Goal: Information Seeking & Learning: Learn about a topic

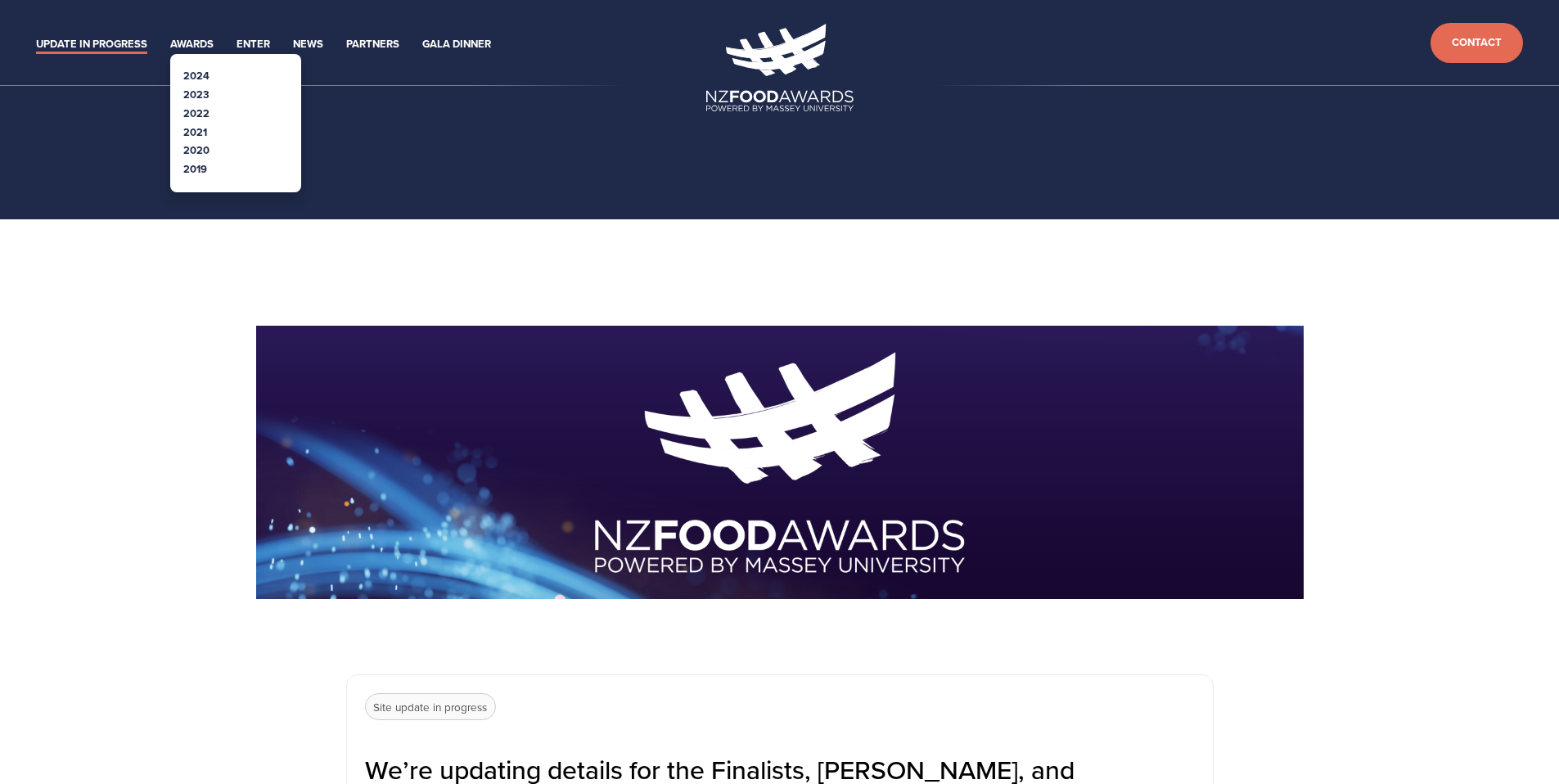
click at [203, 71] on link "2024" at bounding box center [196, 75] width 27 height 15
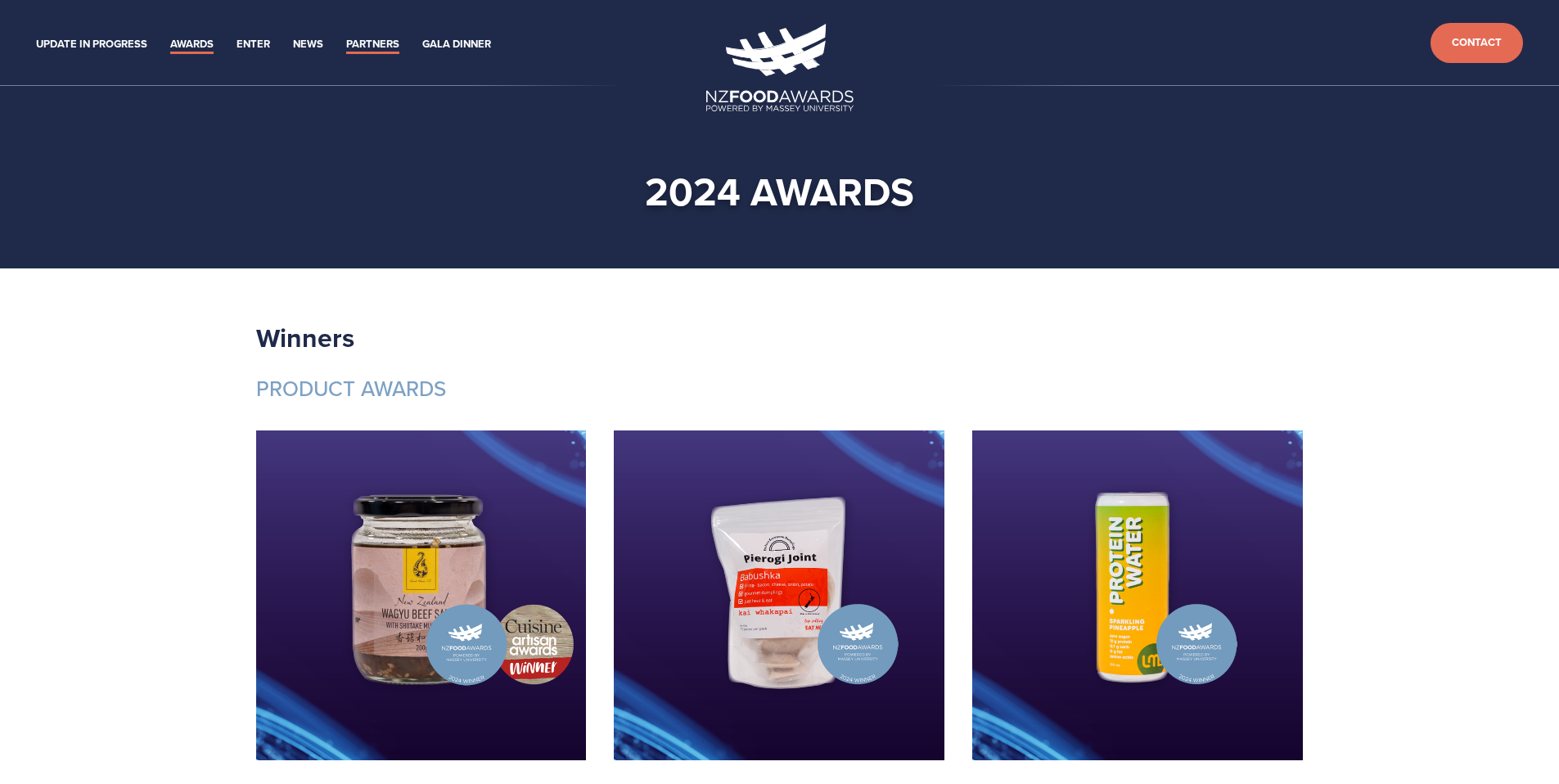
click at [379, 44] on link "Partners" at bounding box center [372, 45] width 53 height 19
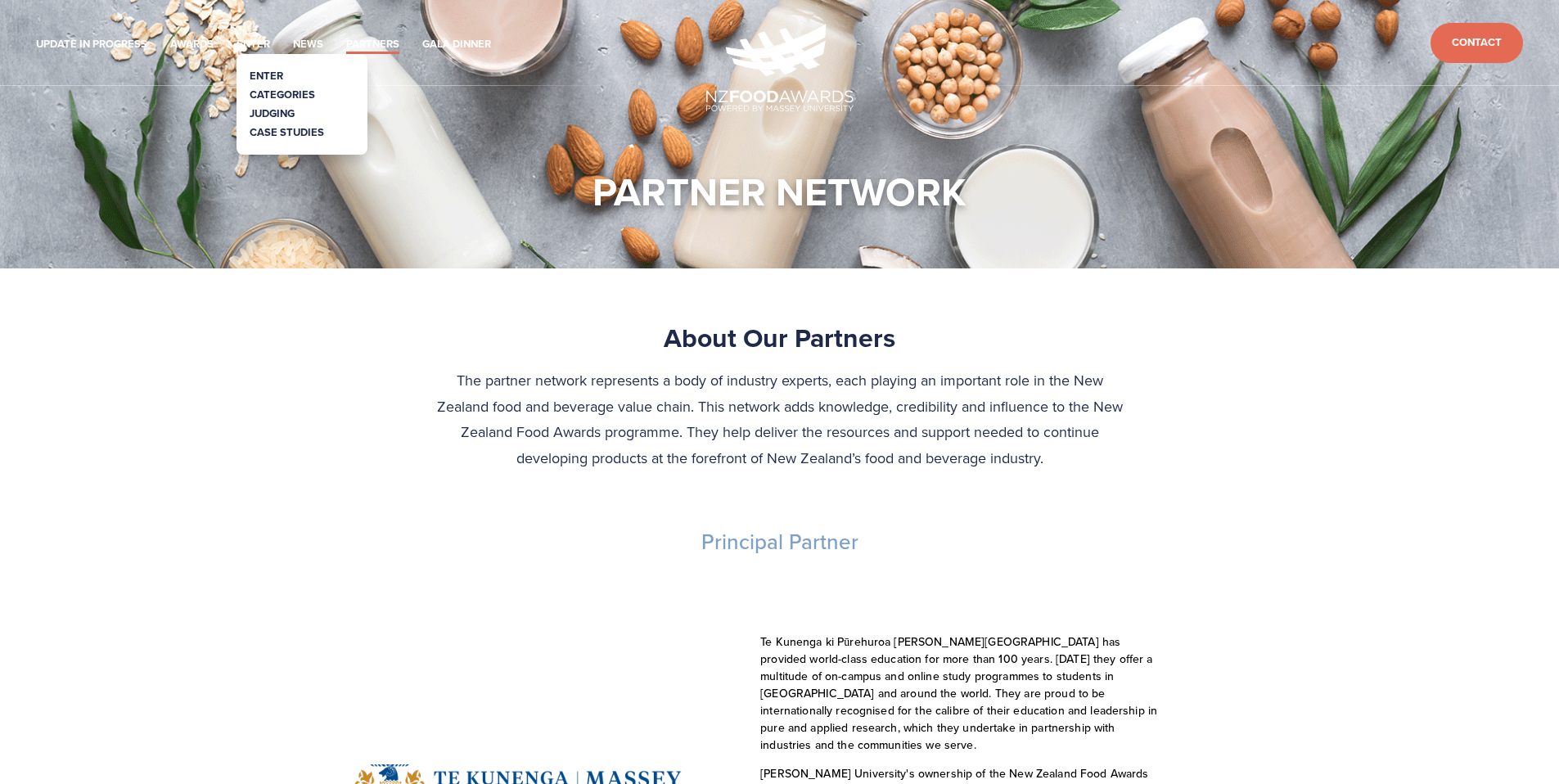
click at [270, 97] on link "Categories" at bounding box center [283, 94] width 65 height 15
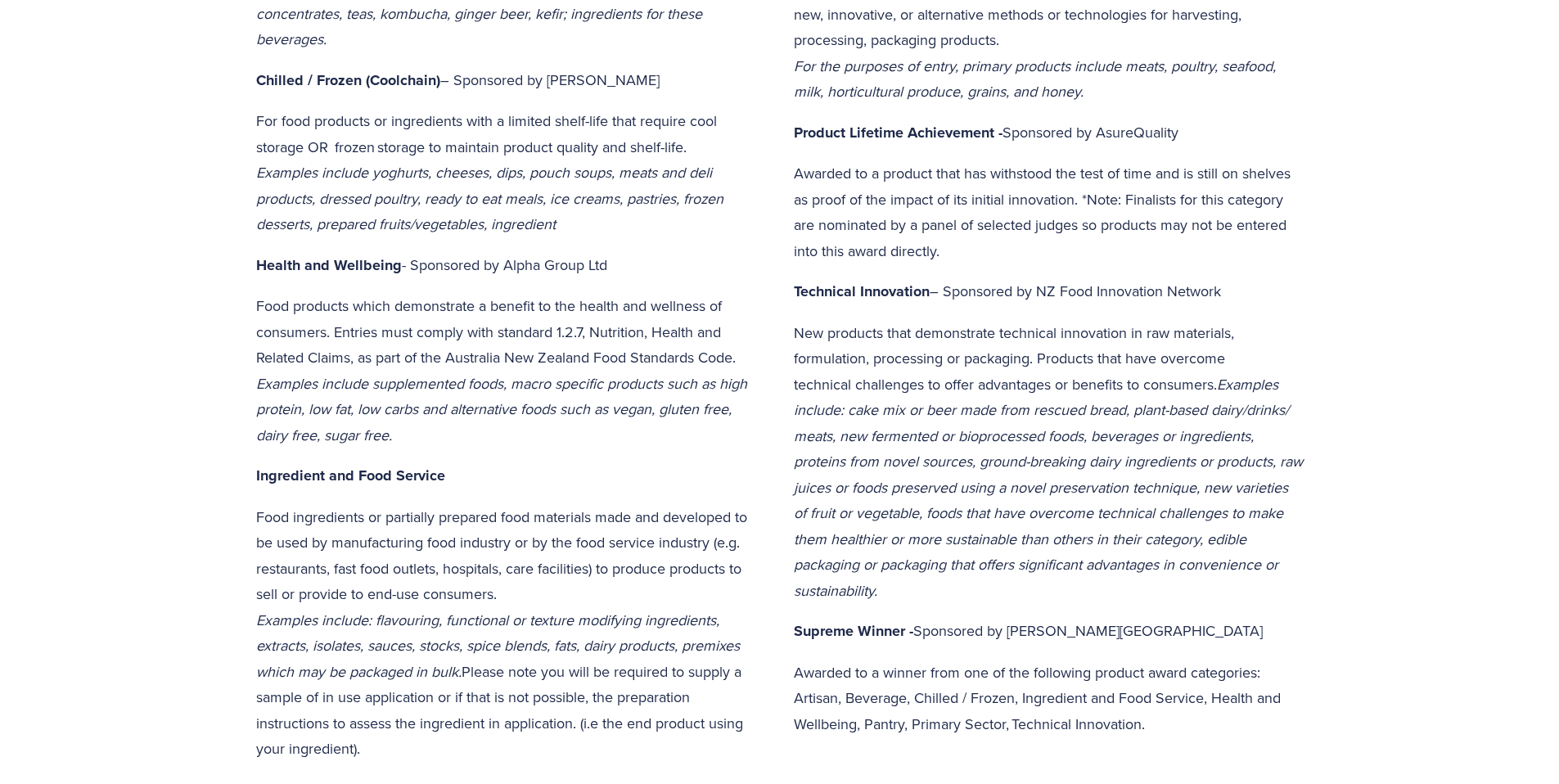
scroll to position [881, 0]
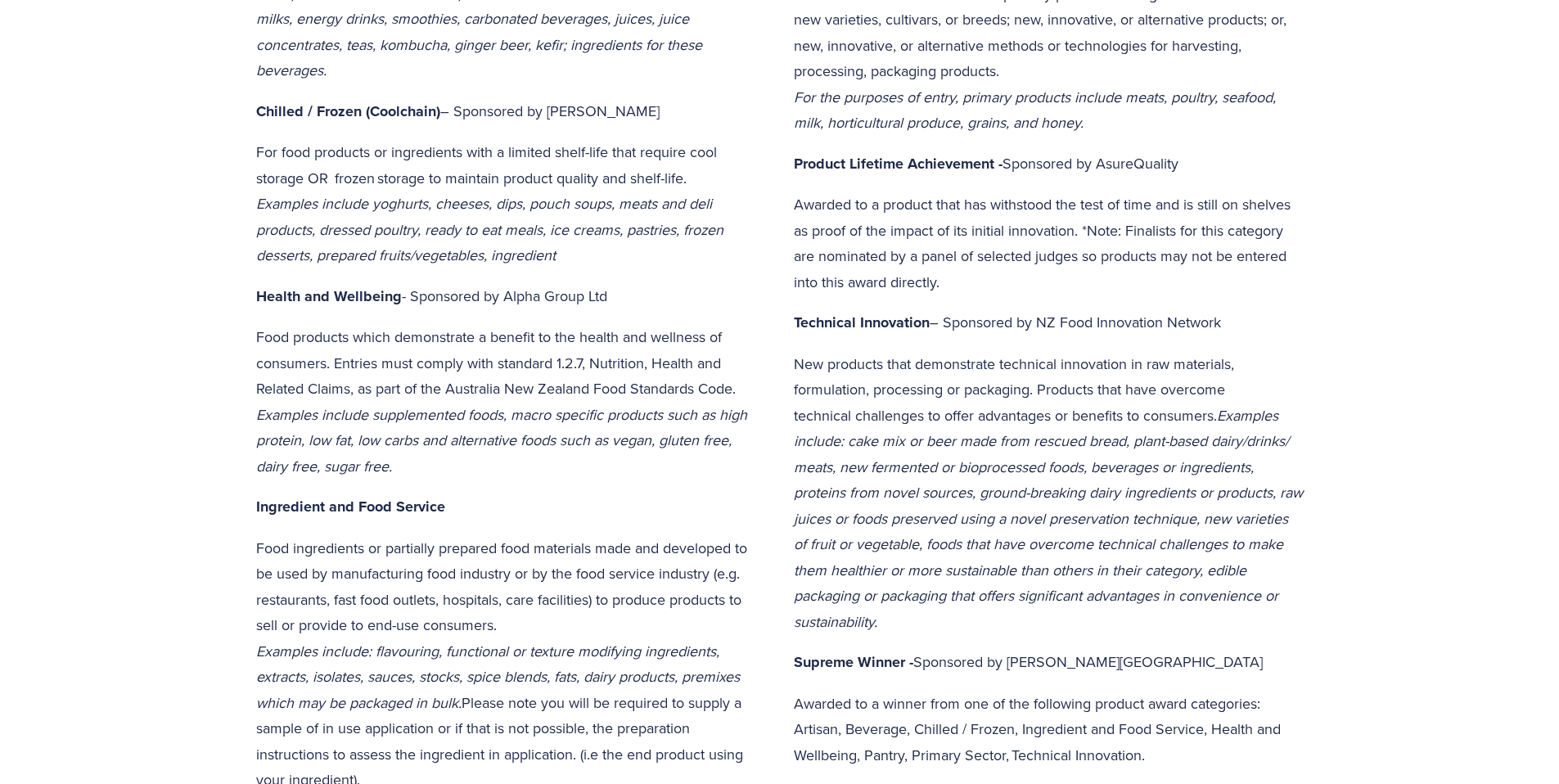
click at [952, 324] on p "Technical Innovation – Sponsored by NZ Food Innovation Network" at bounding box center [1049, 323] width 510 height 27
drag, startPoint x: 947, startPoint y: 322, endPoint x: 1234, endPoint y: 319, distance: 287.0
click at [1234, 319] on p "Technical Innovation – Sponsored by NZ Food Innovation Network" at bounding box center [1049, 323] width 510 height 27
copy p "Sponsored by NZ Food Innovation Network"
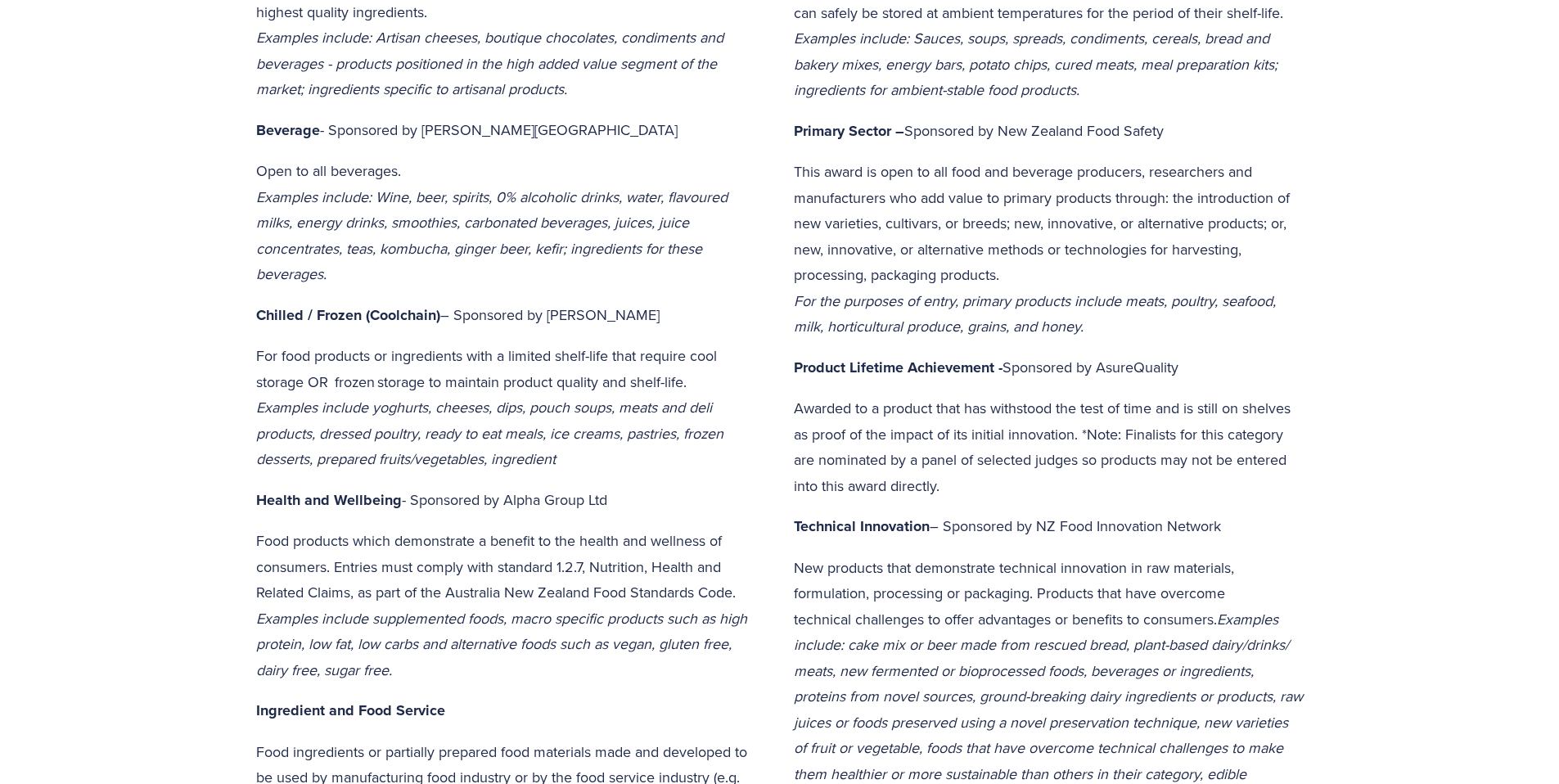
scroll to position [664, 0]
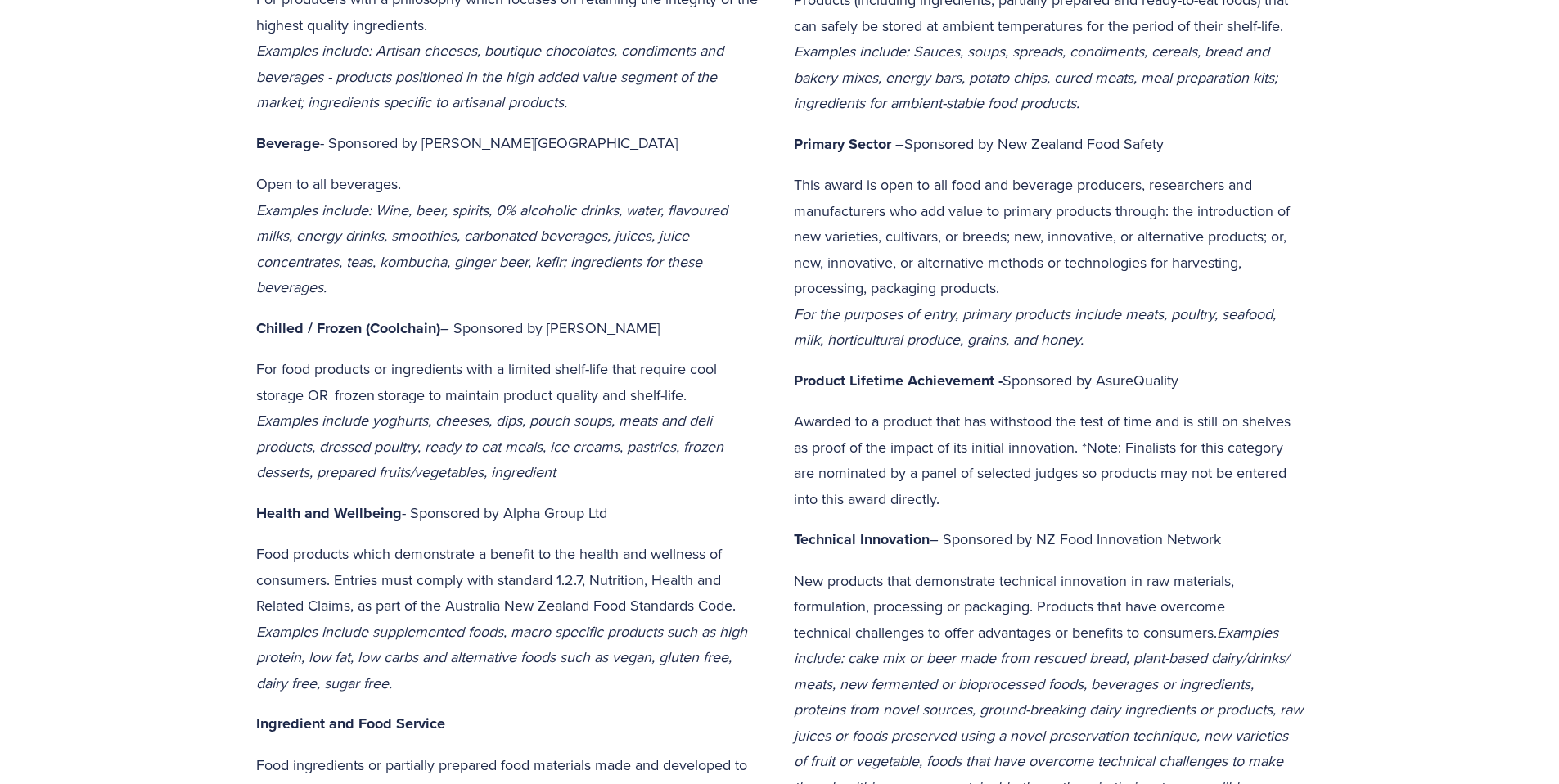
drag, startPoint x: 894, startPoint y: 144, endPoint x: 982, endPoint y: 141, distance: 88.1
click at [1003, 145] on p "Primary Sector – Sponsored by New Zealand Food Safety" at bounding box center [1049, 145] width 510 height 27
click at [982, 141] on p "Primary Sector – Sponsored by New Zealand Food Safety" at bounding box center [1049, 145] width 510 height 27
drag, startPoint x: 896, startPoint y: 141, endPoint x: 1171, endPoint y: 151, distance: 275.2
click at [1171, 151] on p "Primary Sector – Sponsored by New Zealand Food Safety" at bounding box center [1049, 145] width 510 height 27
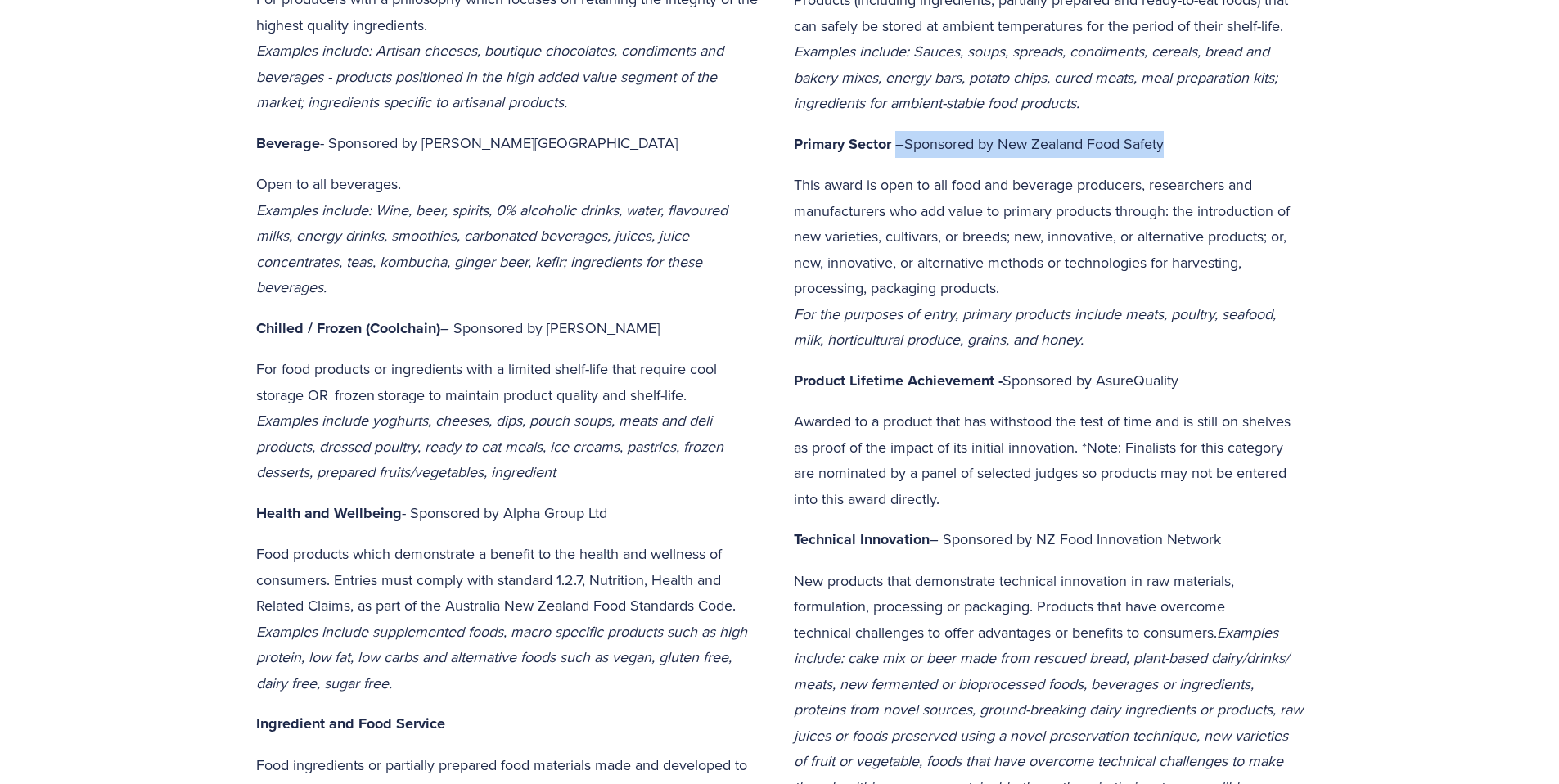
copy p "– Sponsored by New Zealand Food Safety"
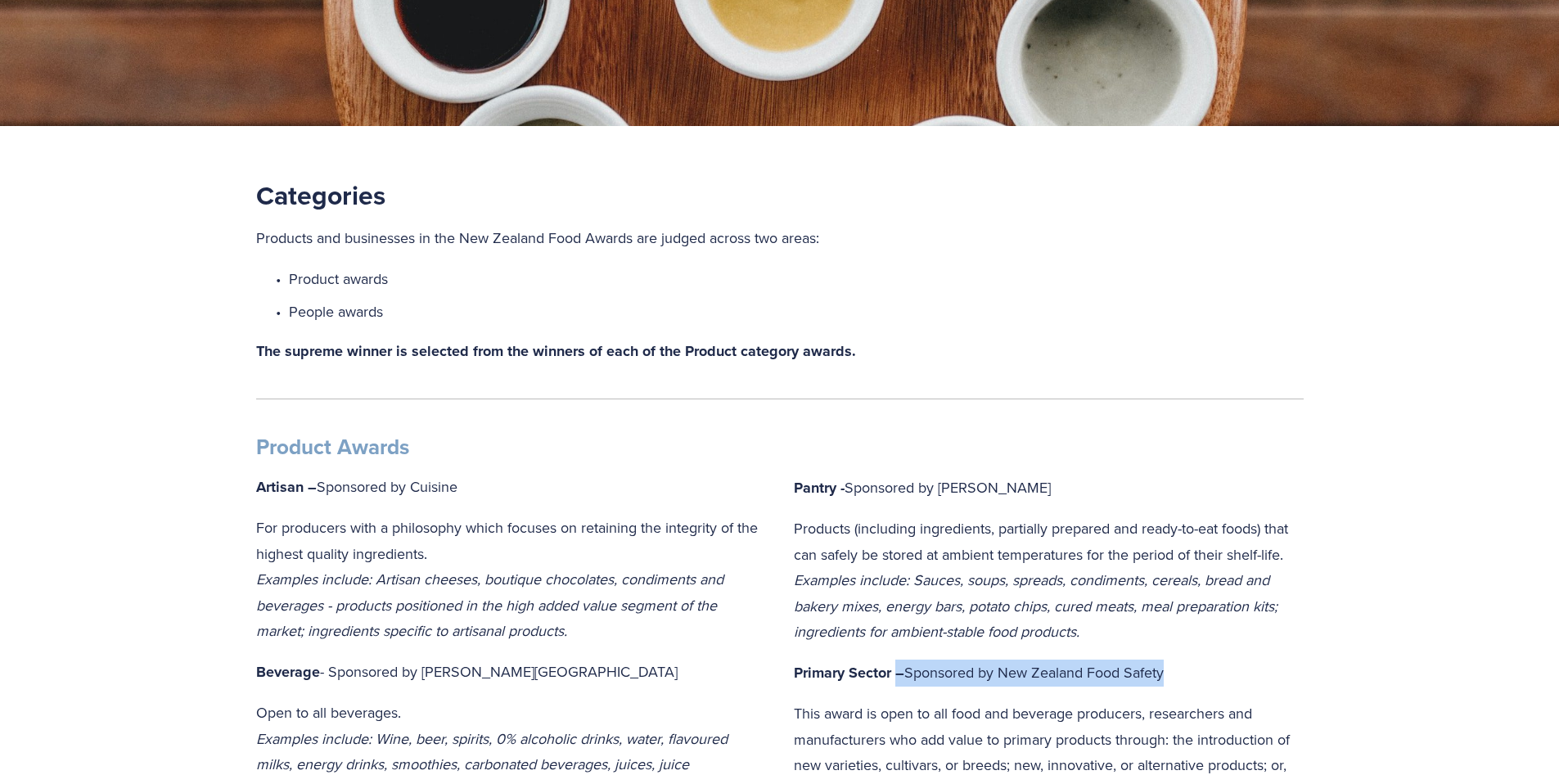
scroll to position [0, 0]
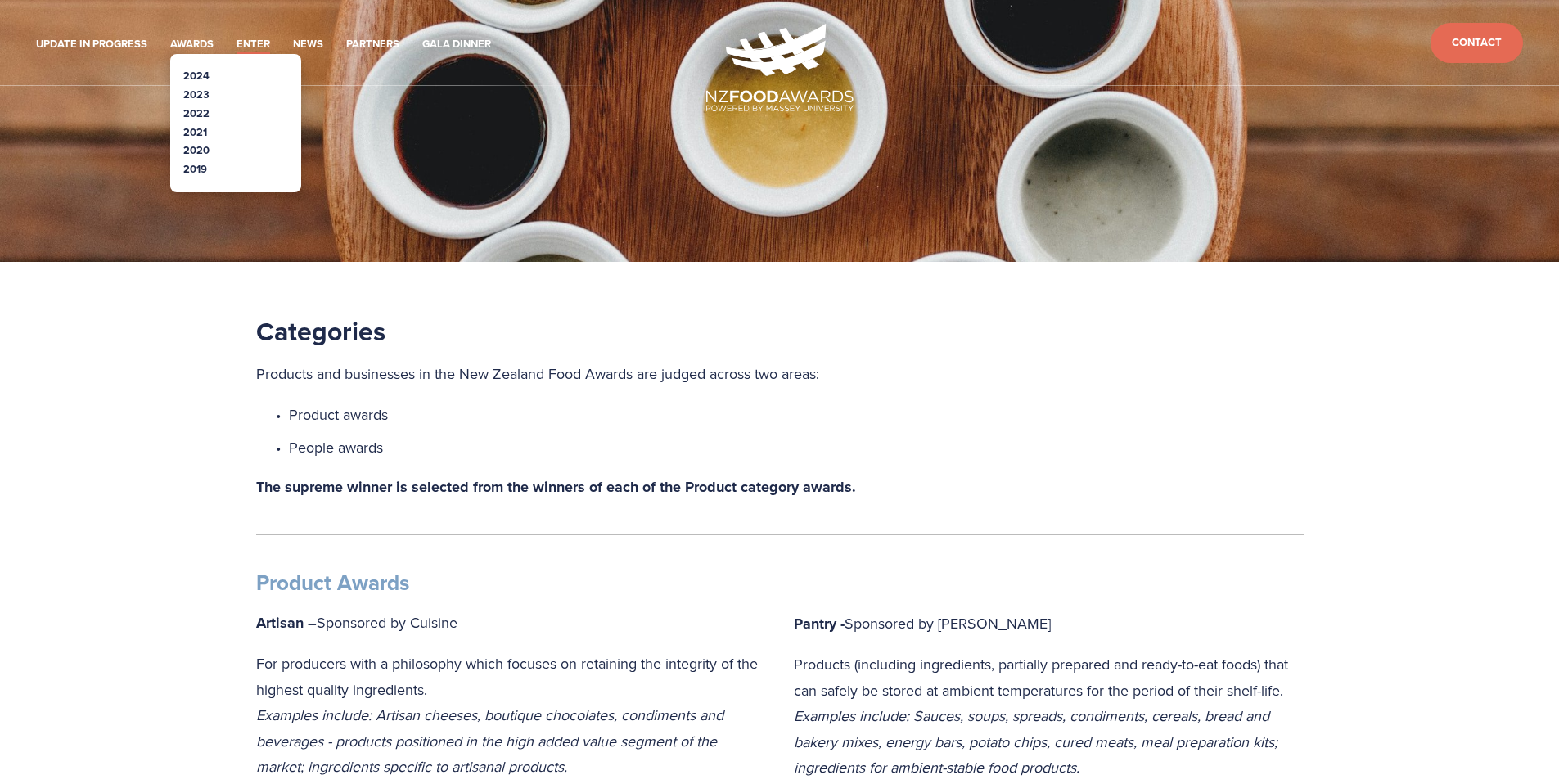
click at [206, 72] on link "2024" at bounding box center [196, 75] width 27 height 15
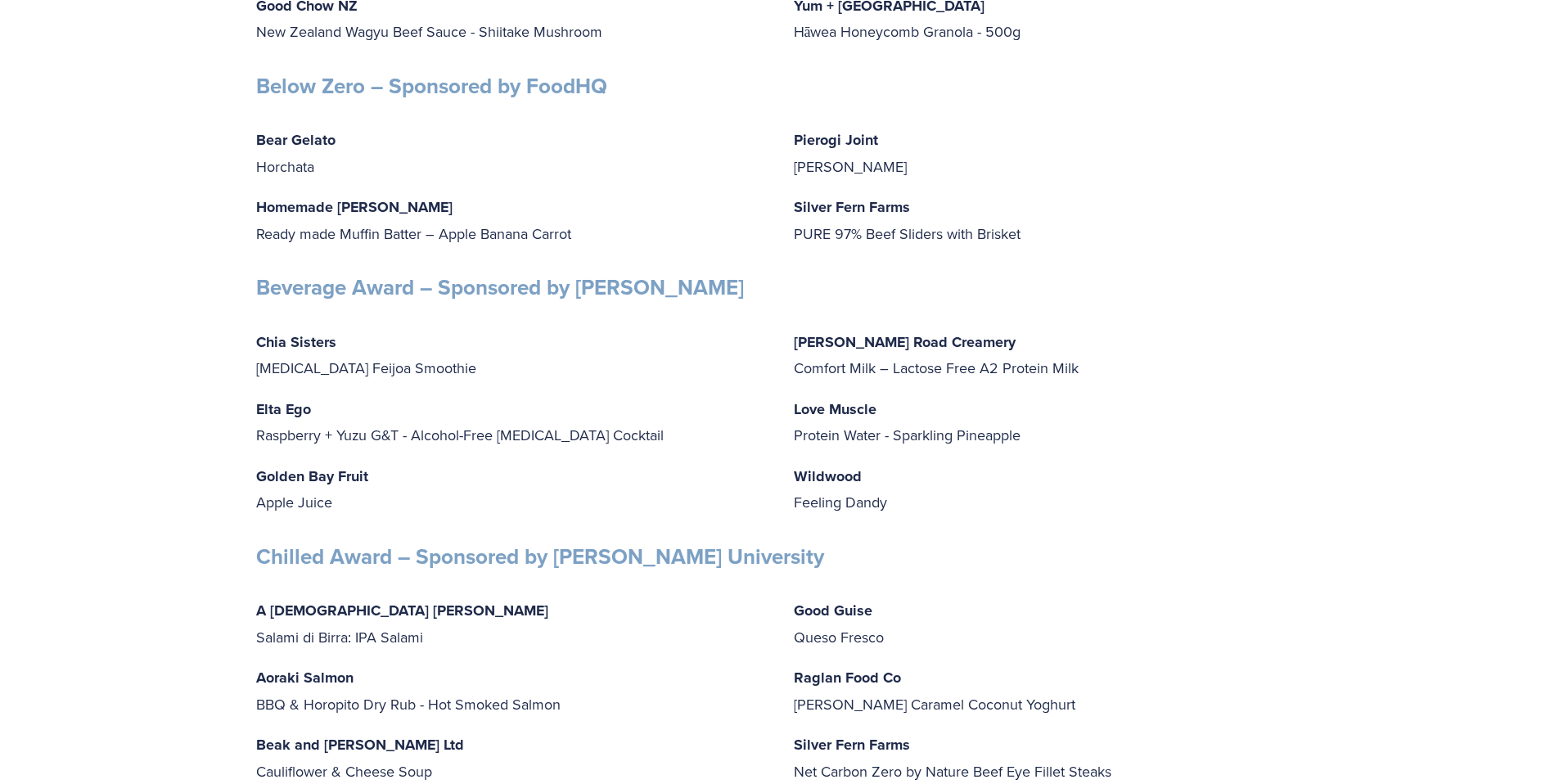
scroll to position [4554, 0]
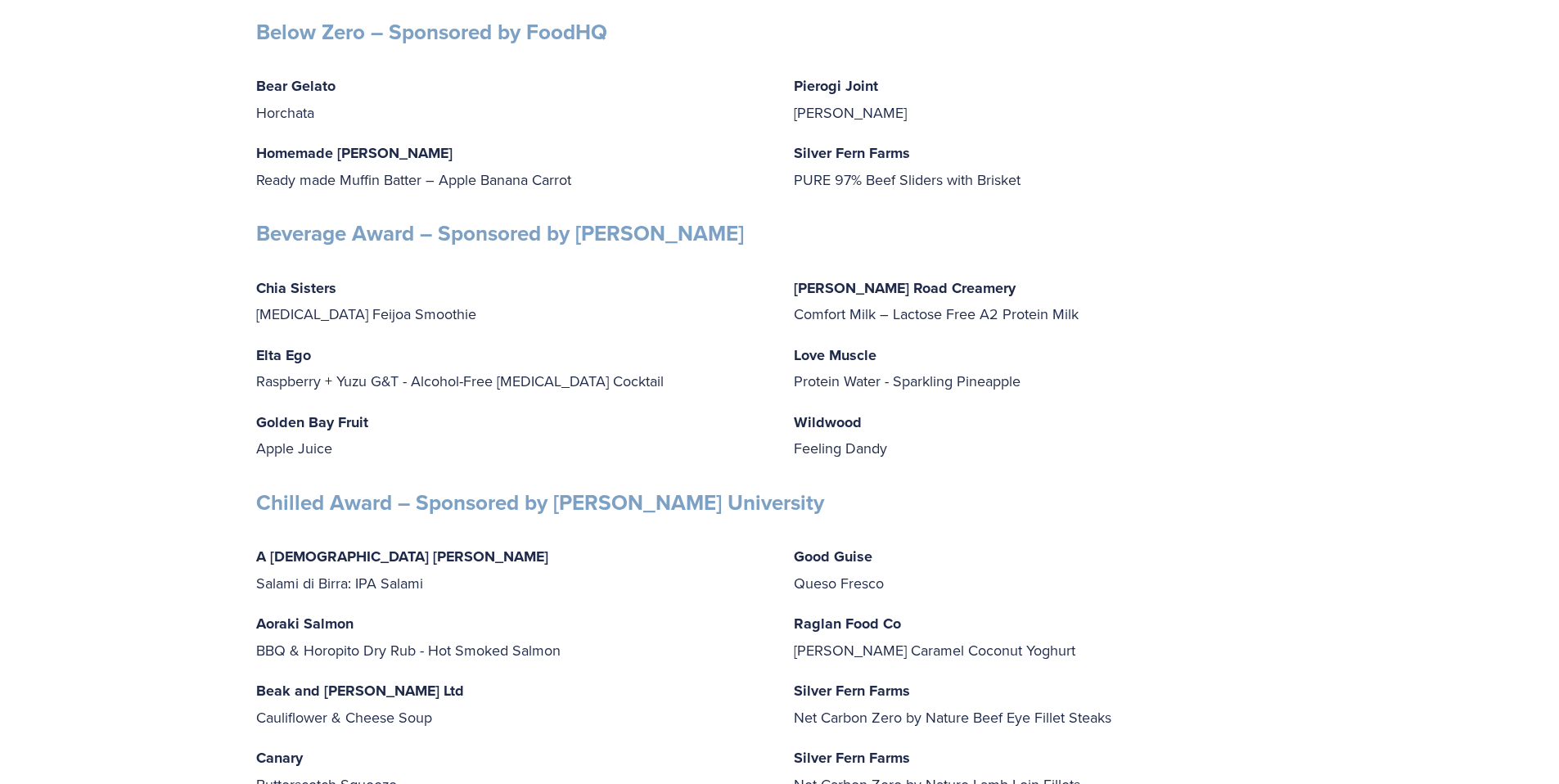
click at [311, 299] on strong "Chia Sisters" at bounding box center [296, 288] width 80 height 21
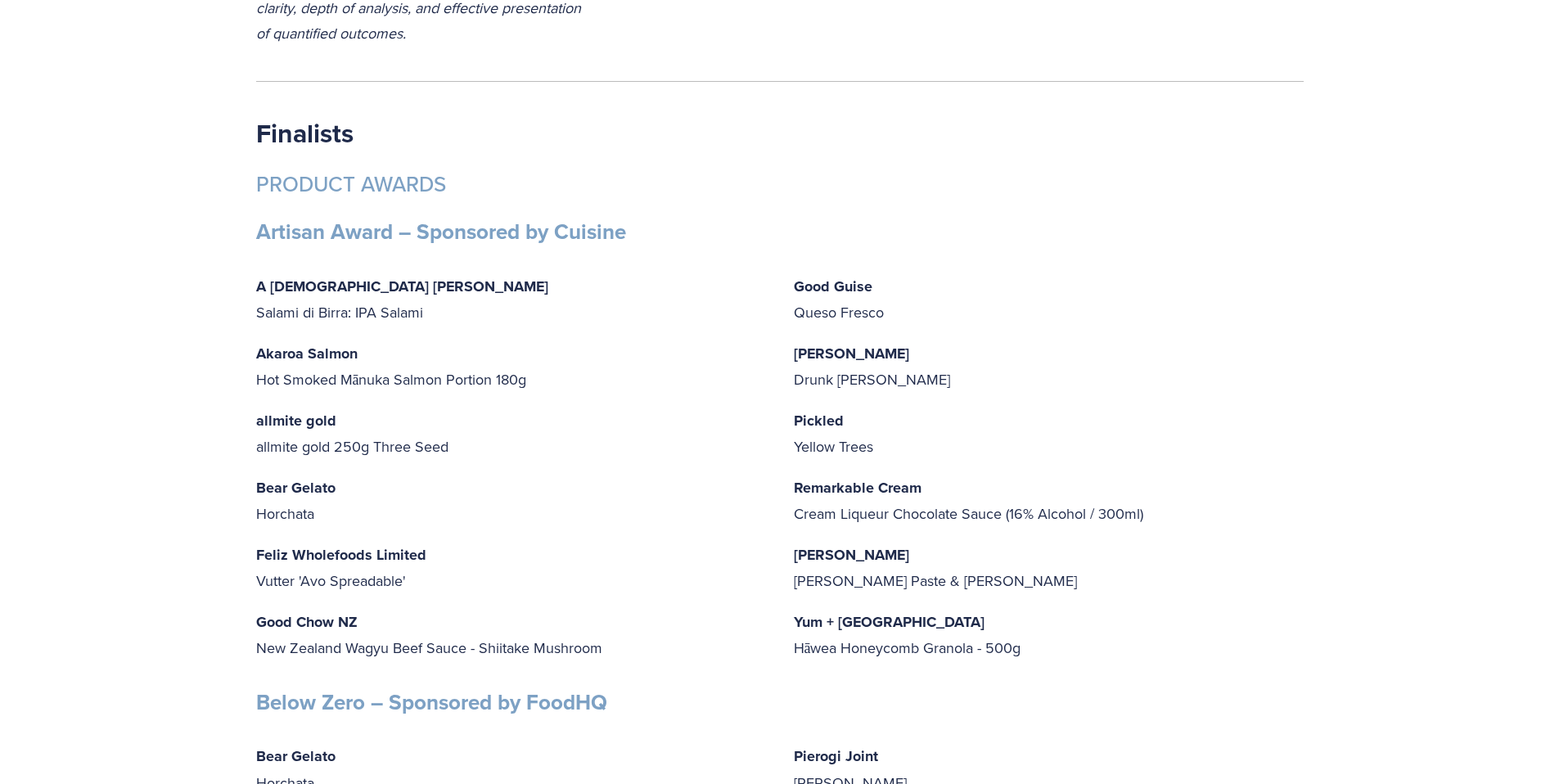
scroll to position [3884, 0]
click at [318, 248] on strong "Artisan Award – Sponsored by Cuisine" at bounding box center [441, 232] width 370 height 31
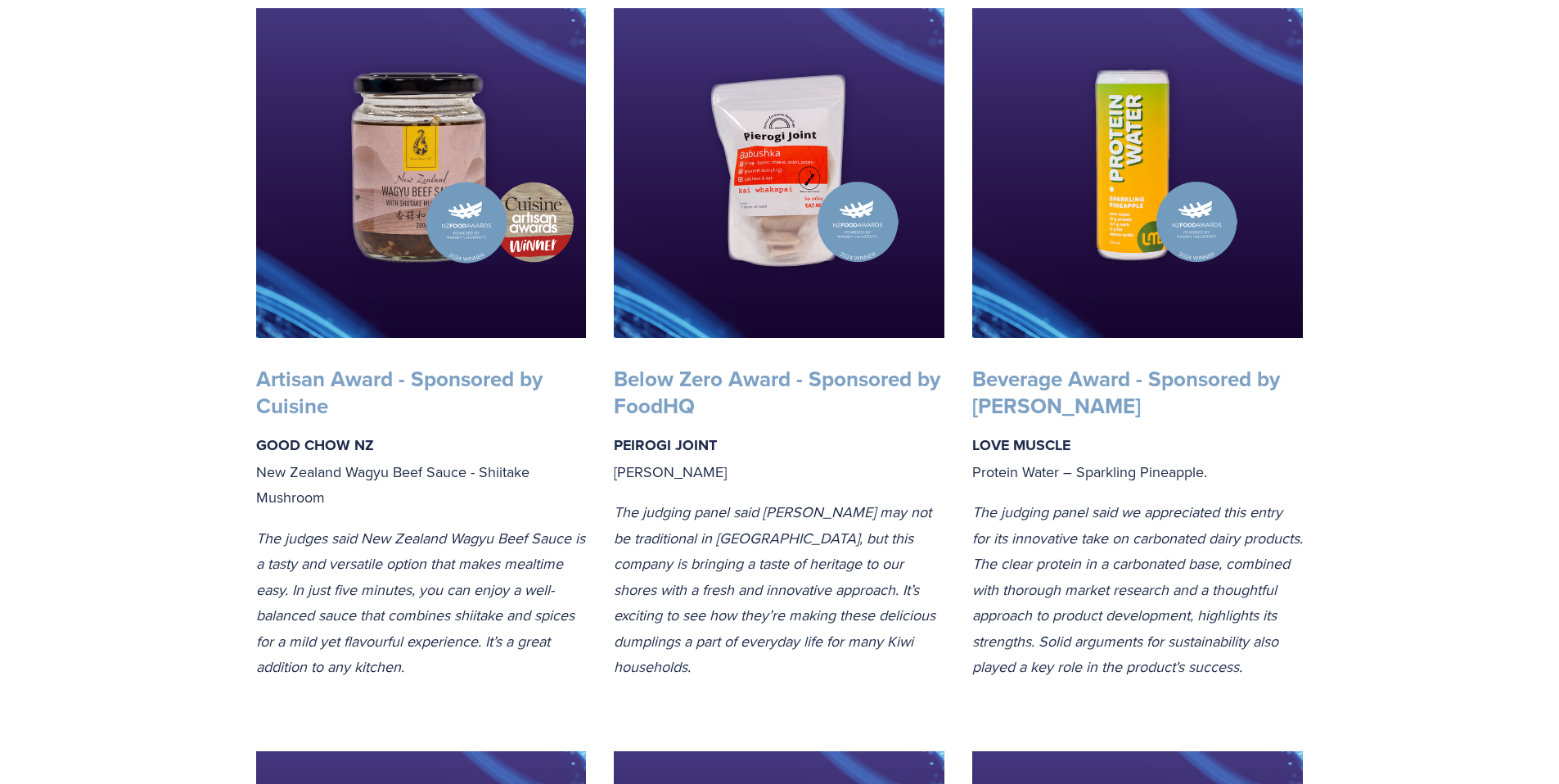
scroll to position [0, 0]
